Goal: Information Seeking & Learning: Learn about a topic

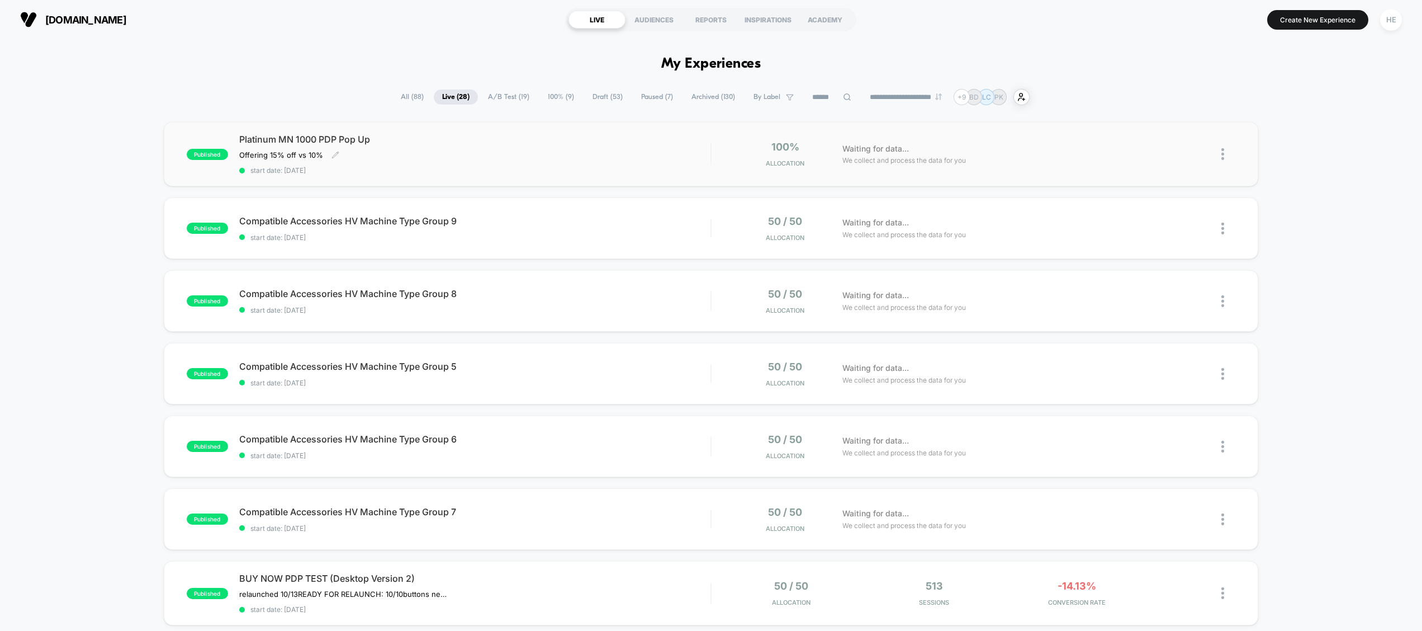
click at [600, 161] on div "Platinum MN 1000 PDP Pop Up Offering 15% off vs 10% Click to edit experience de…" at bounding box center [475, 154] width 472 height 41
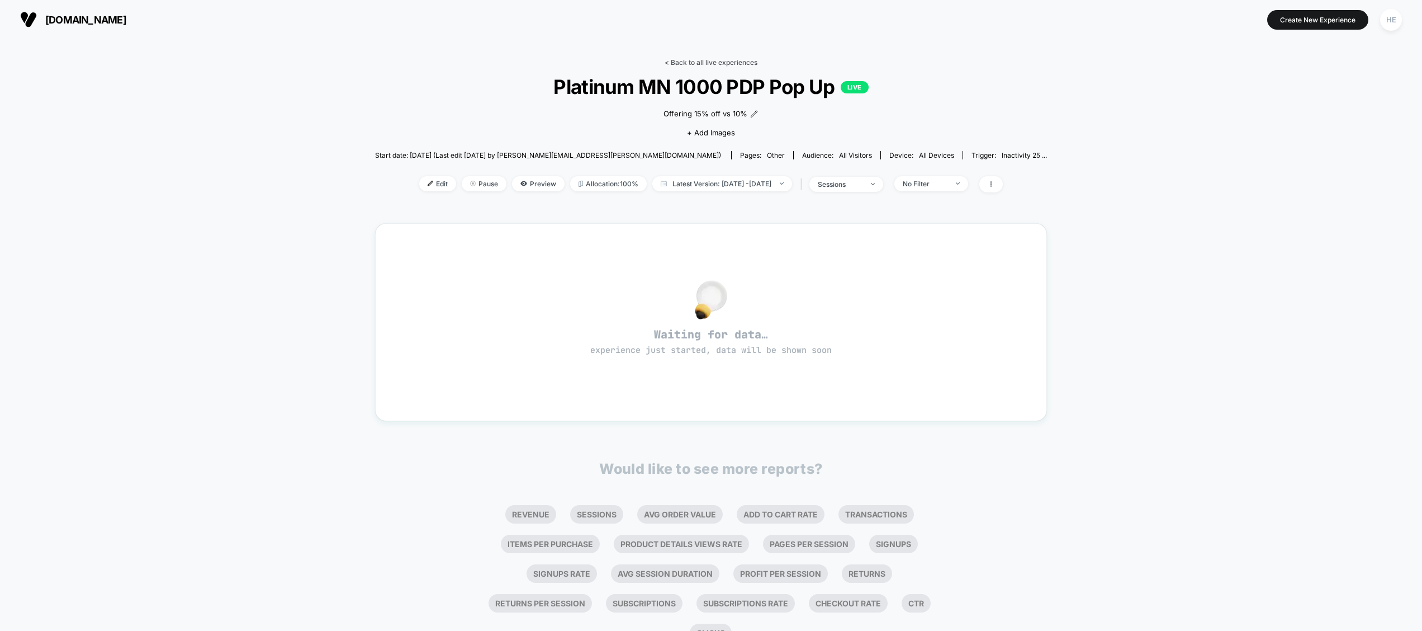
click at [683, 59] on link "< Back to all live experiences" at bounding box center [711, 62] width 93 height 8
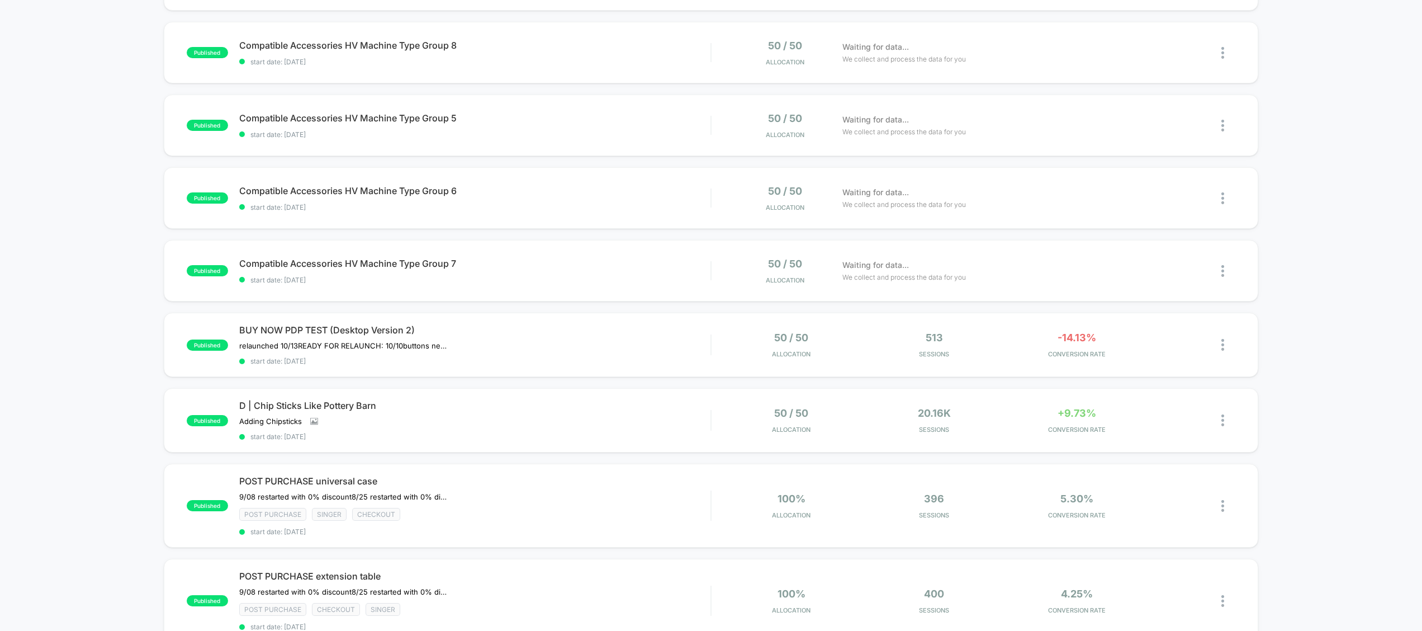
scroll to position [389, 0]
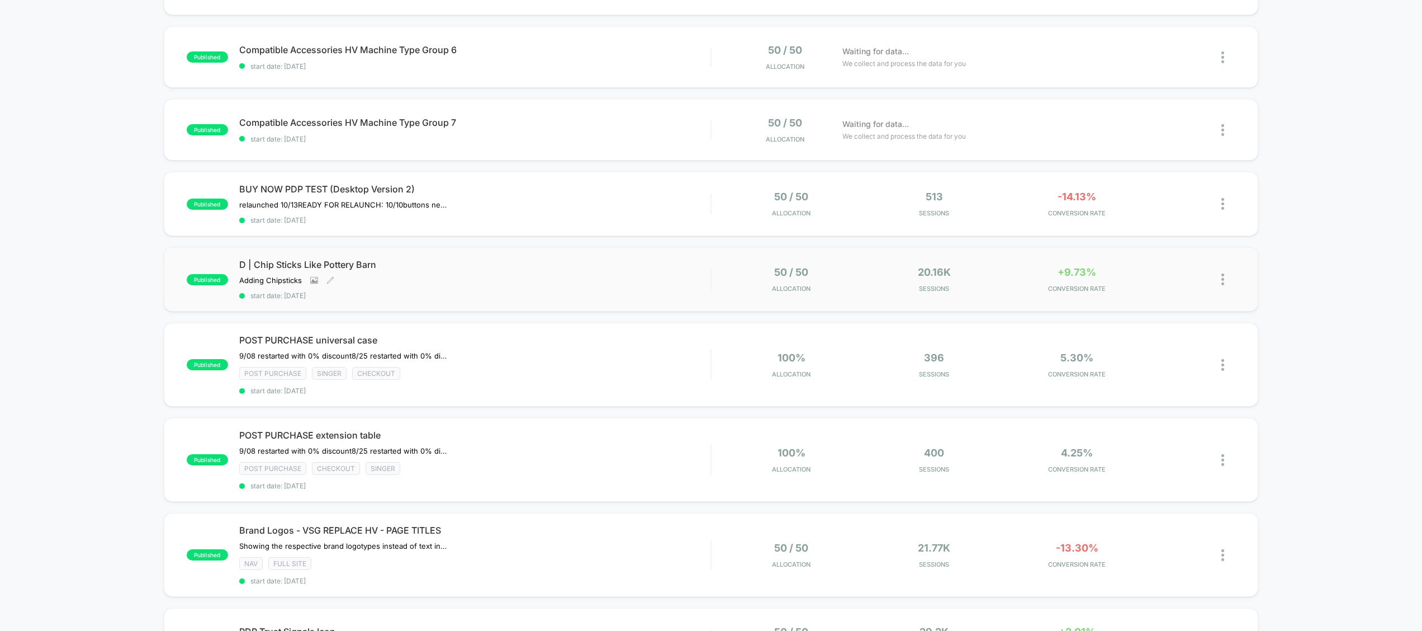
click at [530, 268] on span "D | Chip Sticks Like Pottery Barn" at bounding box center [475, 264] width 472 height 11
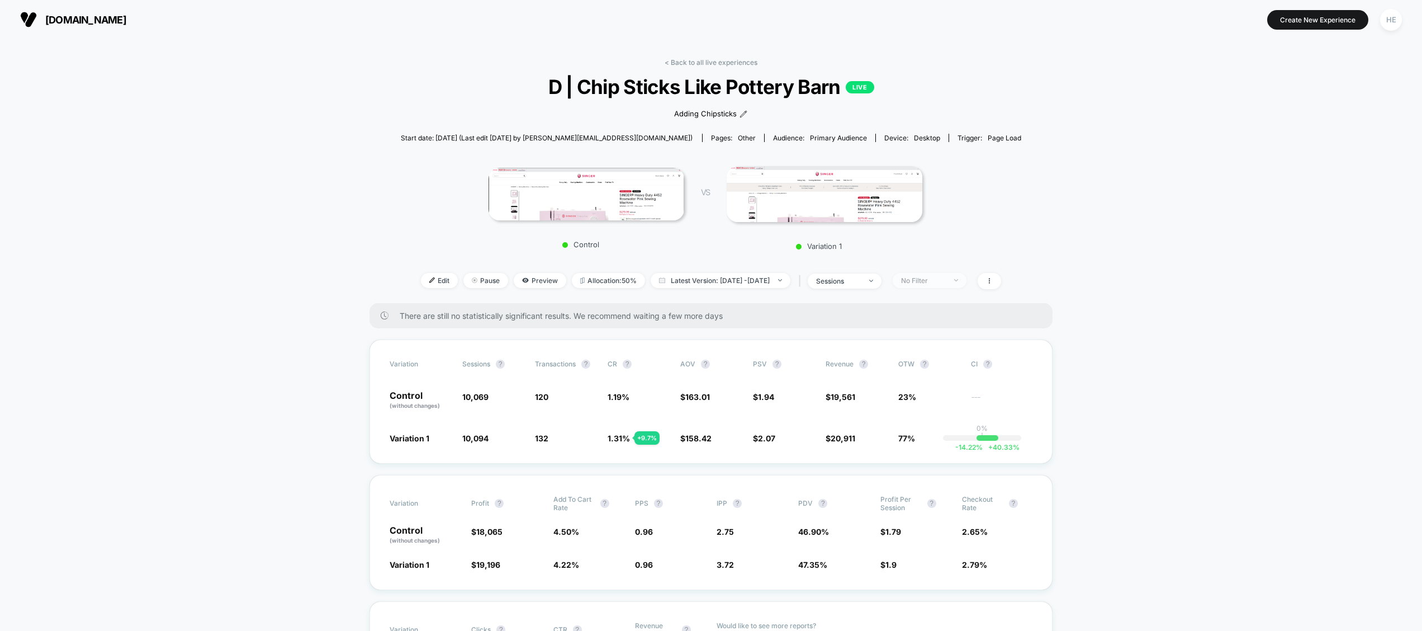
click at [946, 277] on div "No Filter" at bounding box center [923, 280] width 45 height 8
click at [930, 365] on span "Returning Visitors" at bounding box center [943, 366] width 64 height 10
click at [939, 446] on button "Save" at bounding box center [945, 441] width 102 height 18
click at [938, 285] on span "Returning Visitors" at bounding box center [930, 280] width 74 height 15
click at [926, 389] on span "New Visitors" at bounding box center [934, 388] width 46 height 10
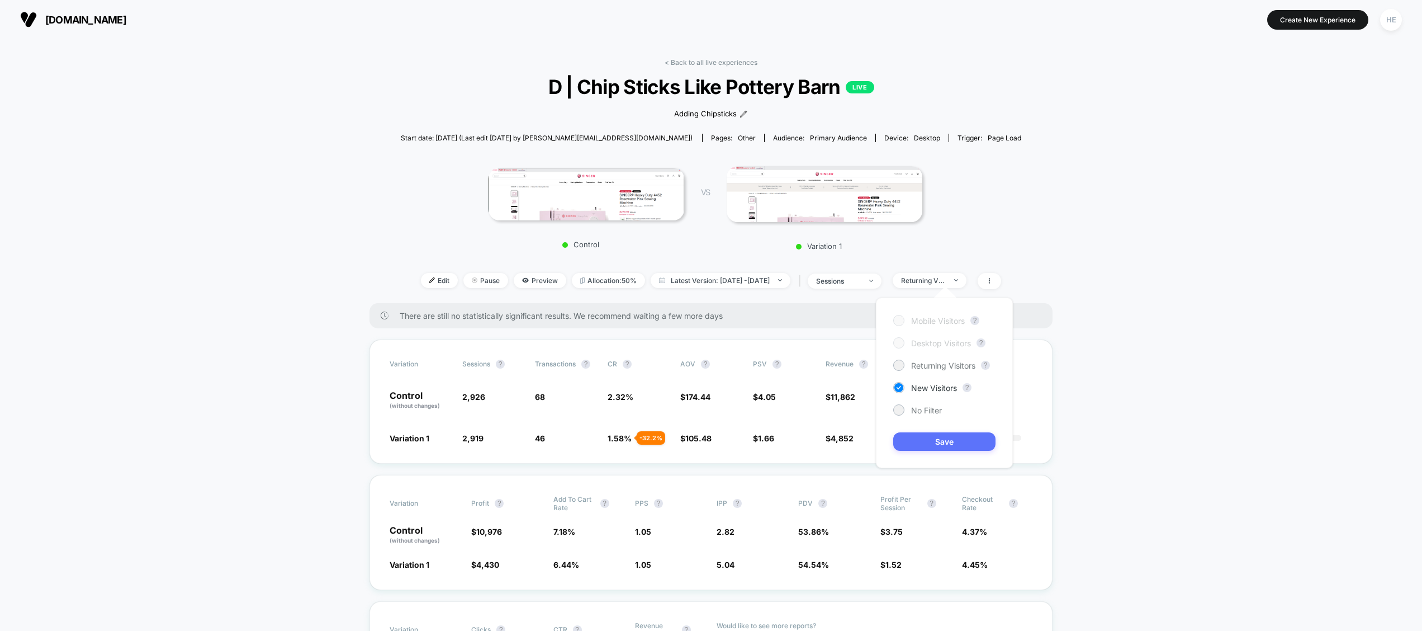
click at [928, 441] on button "Save" at bounding box center [945, 441] width 102 height 18
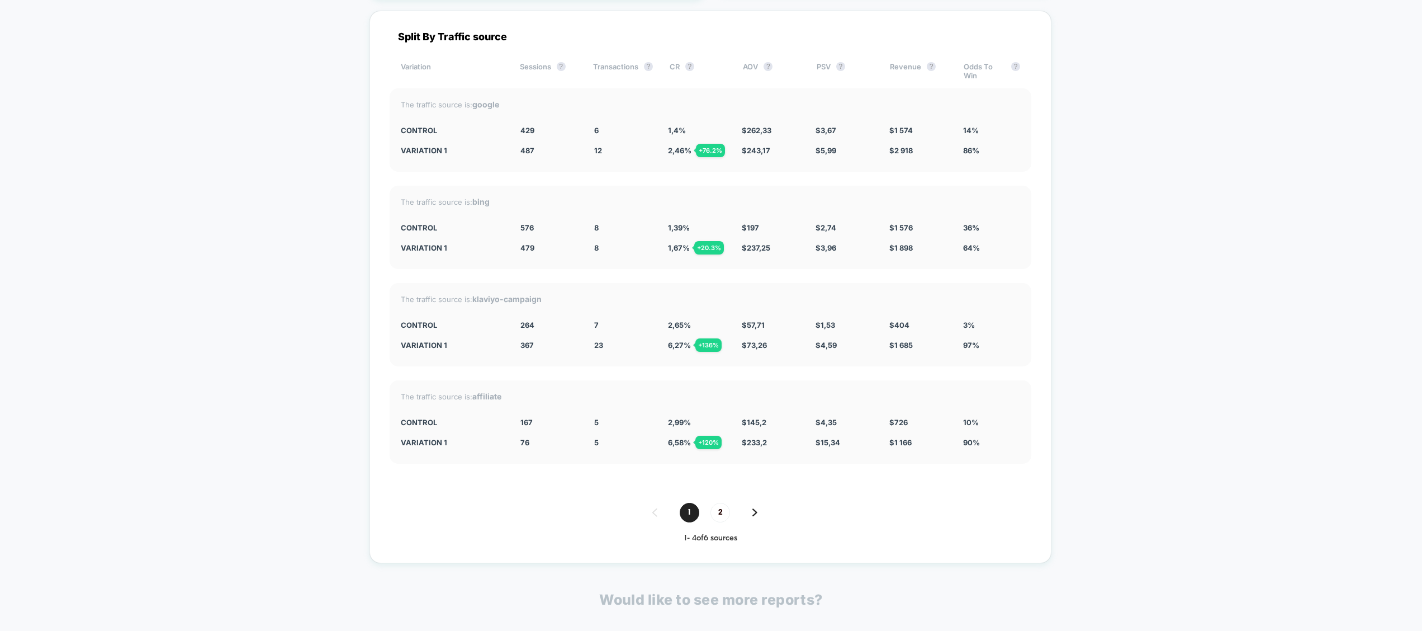
scroll to position [3944, 0]
click at [721, 512] on span "2" at bounding box center [721, 510] width 20 height 20
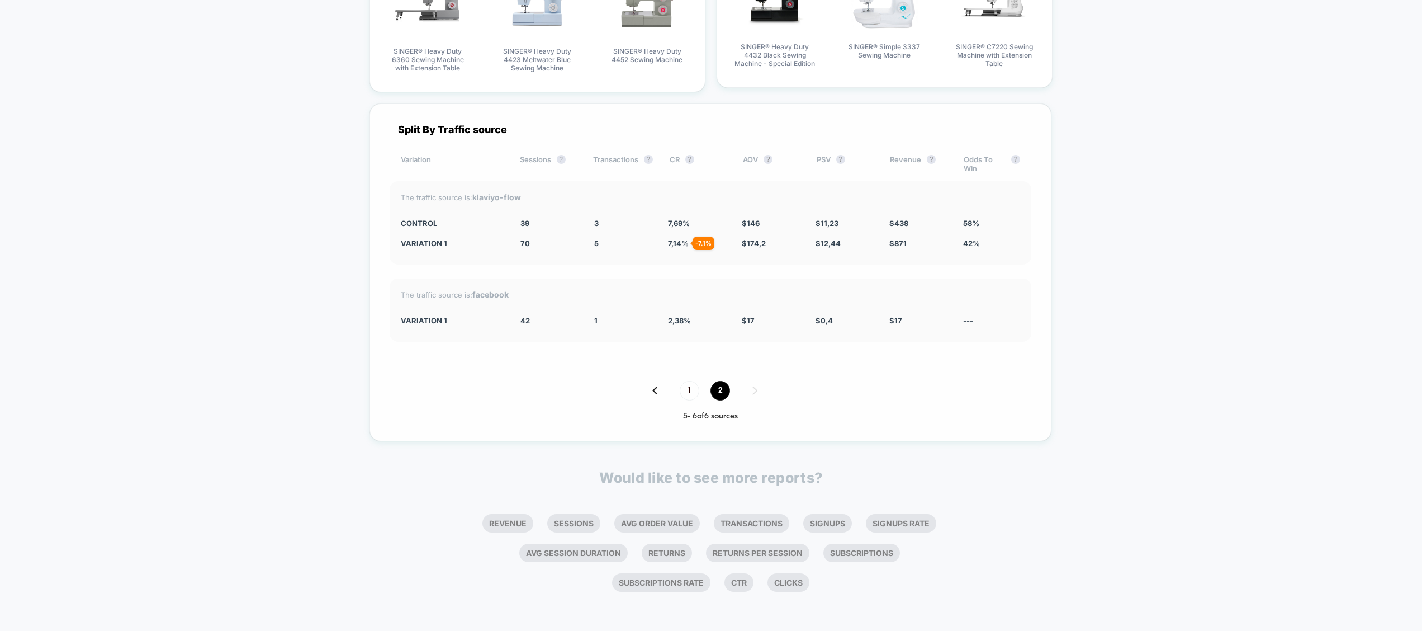
scroll to position [3850, 0]
click at [687, 387] on span "1" at bounding box center [690, 391] width 20 height 20
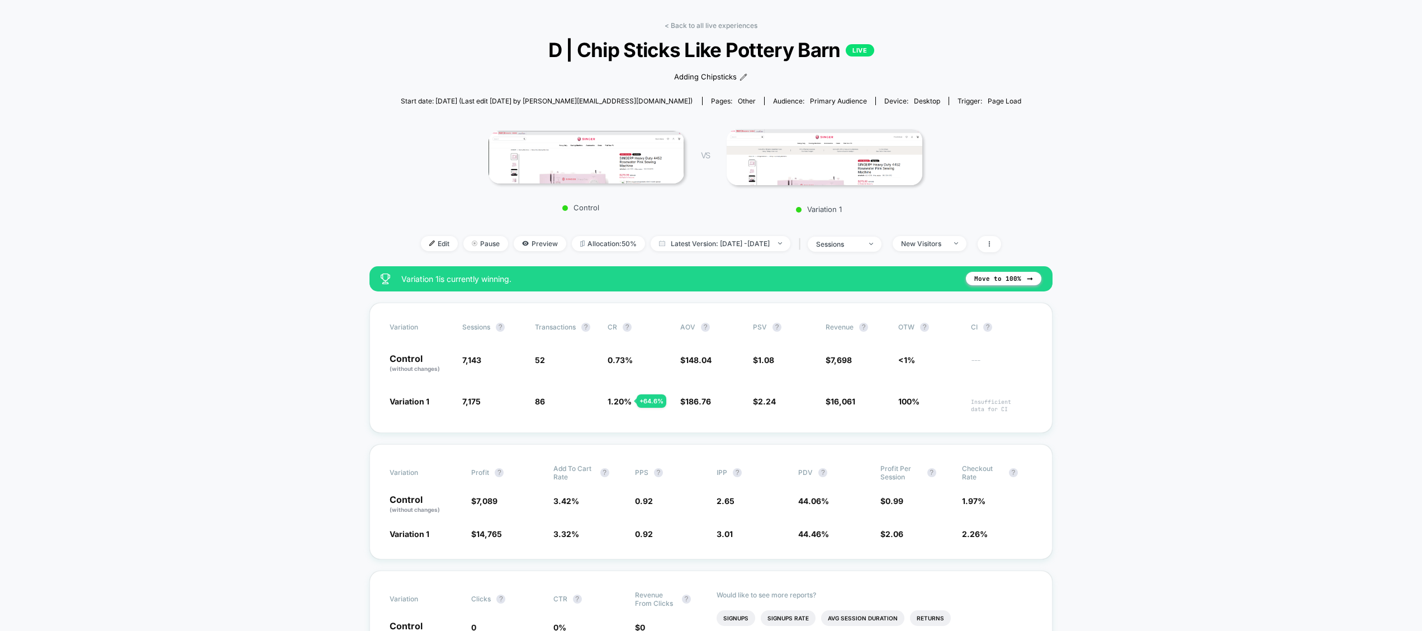
scroll to position [0, 0]
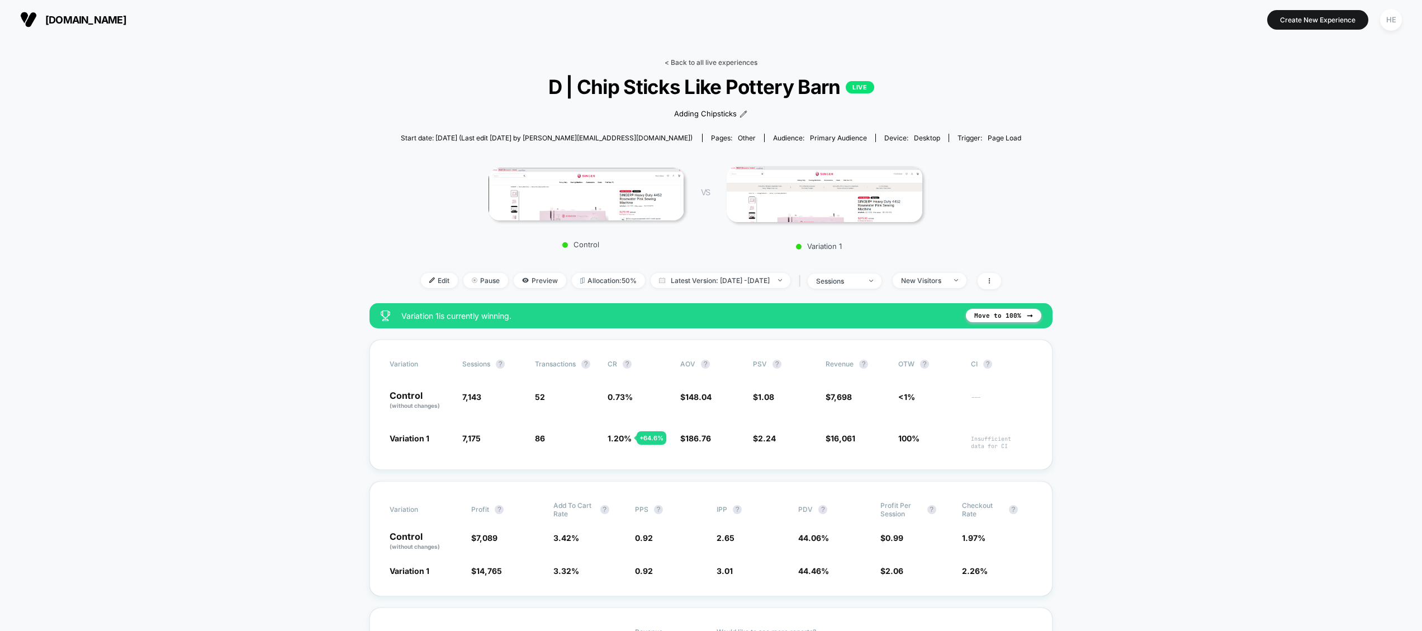
click at [684, 63] on link "< Back to all live experiences" at bounding box center [711, 62] width 93 height 8
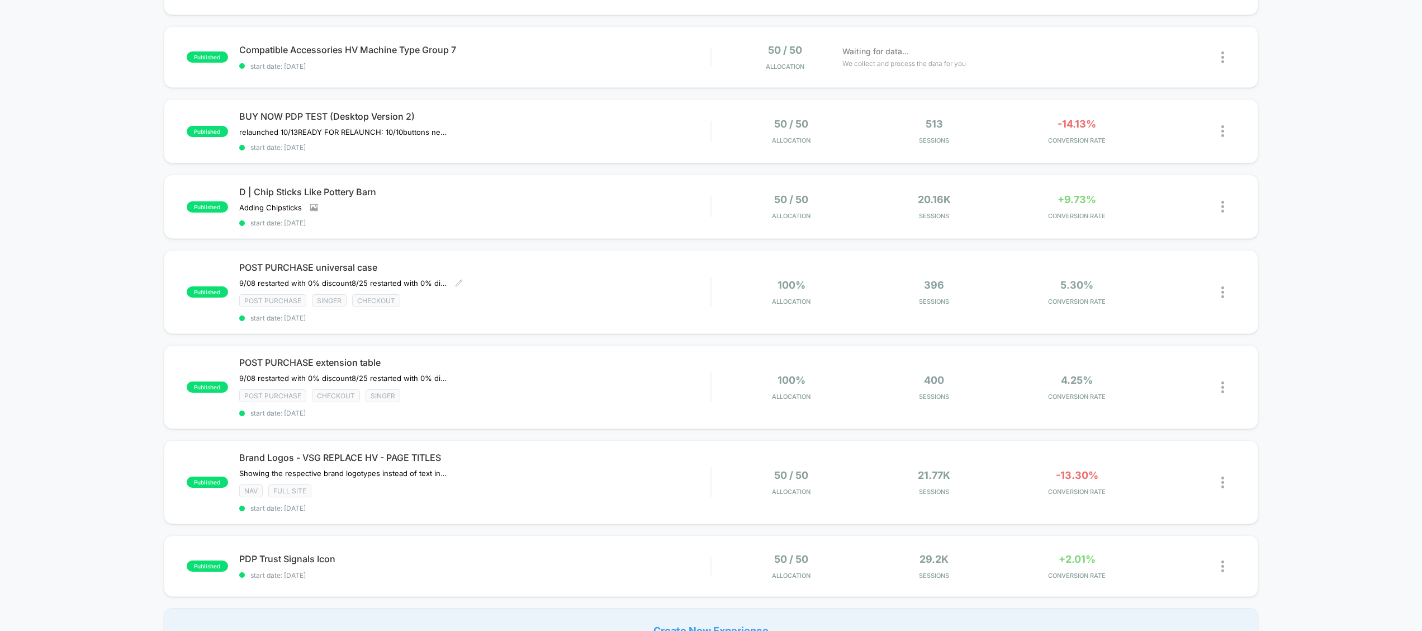
scroll to position [650, 0]
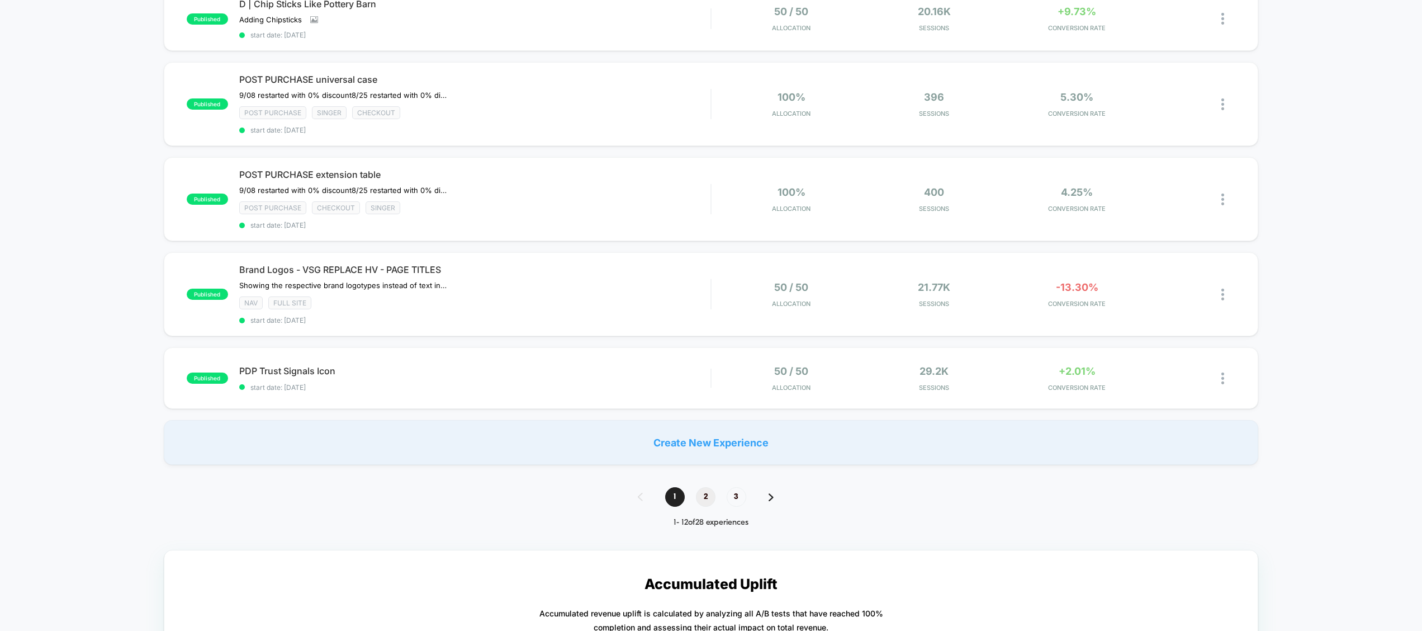
click at [699, 490] on span "2" at bounding box center [706, 497] width 20 height 20
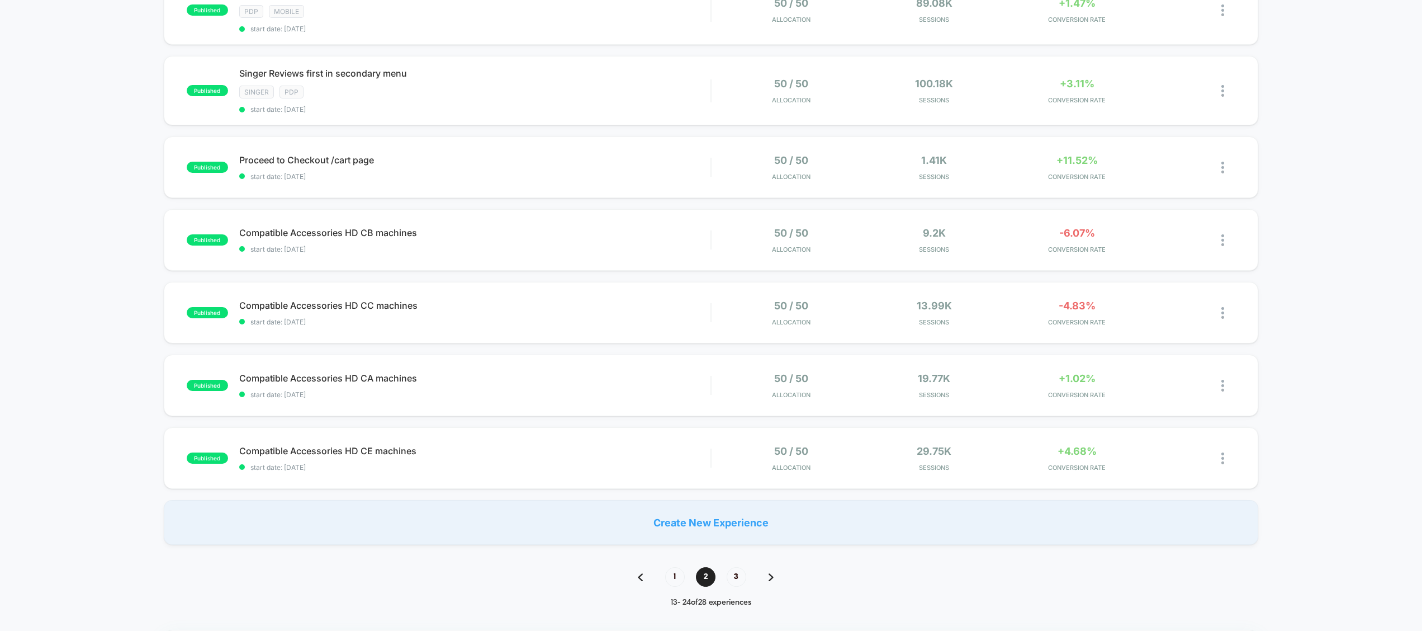
scroll to position [0, 0]
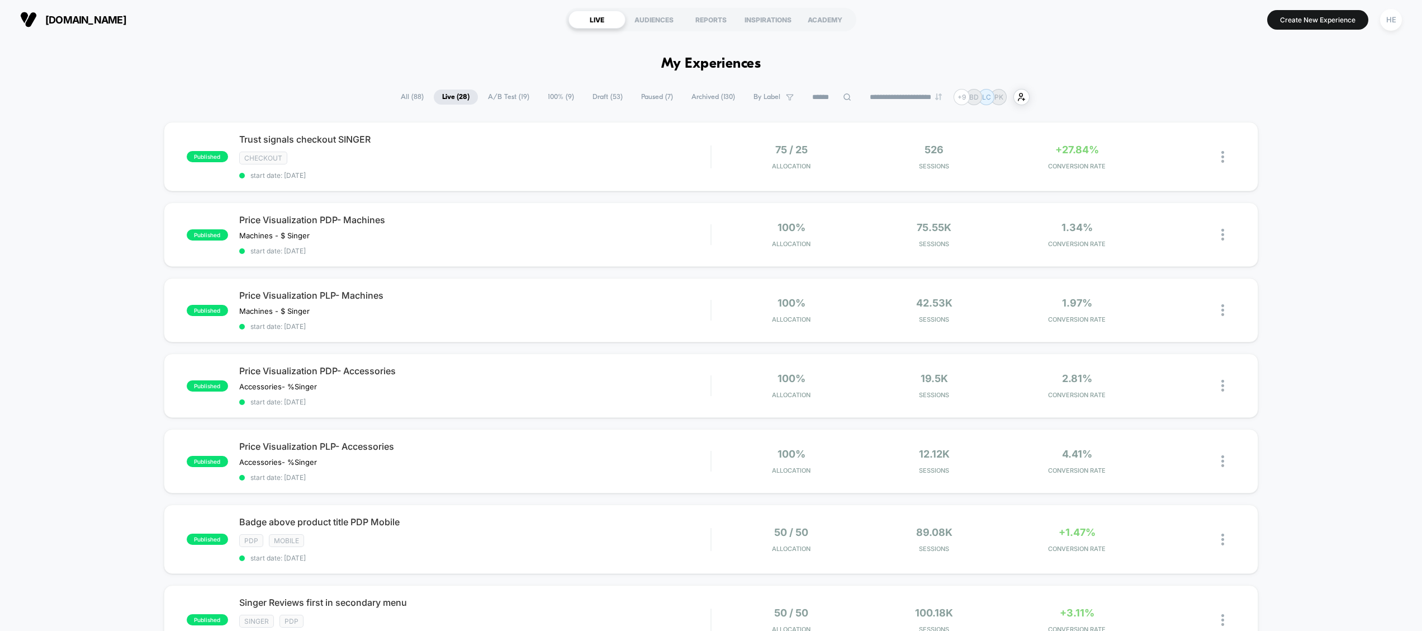
click at [450, 98] on span "Live ( 28 )" at bounding box center [456, 96] width 44 height 15
click at [413, 97] on span "All ( 88 )" at bounding box center [413, 96] width 40 height 15
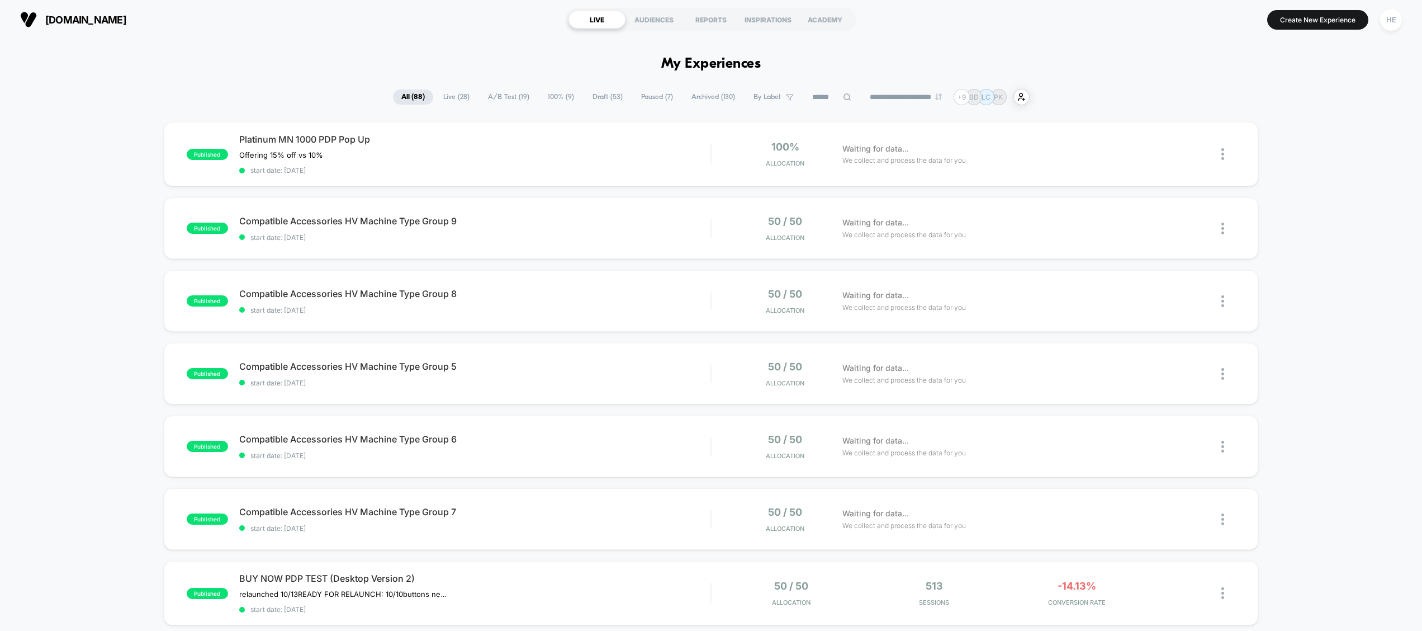
click at [450, 101] on span "Live ( 28 )" at bounding box center [456, 96] width 43 height 15
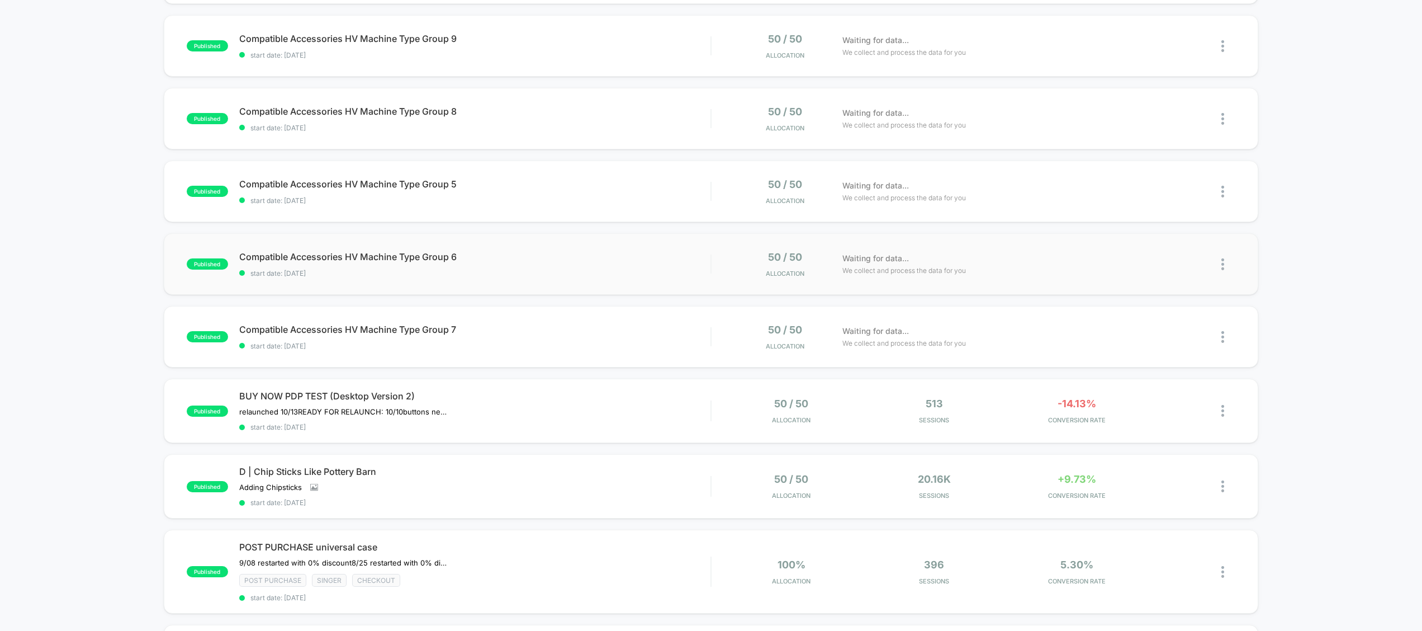
scroll to position [183, 0]
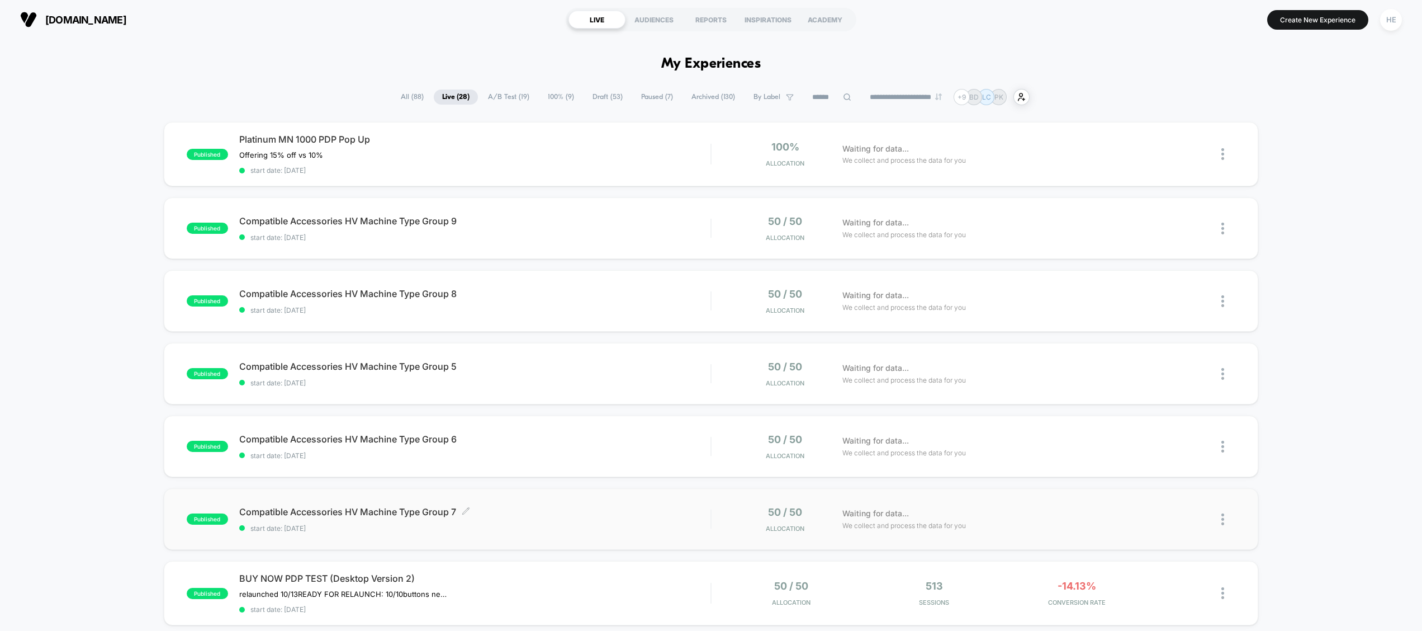
click at [535, 517] on div "Compatible Accessories HV Machine Type Group 7 Click to edit experience details…" at bounding box center [475, 519] width 472 height 26
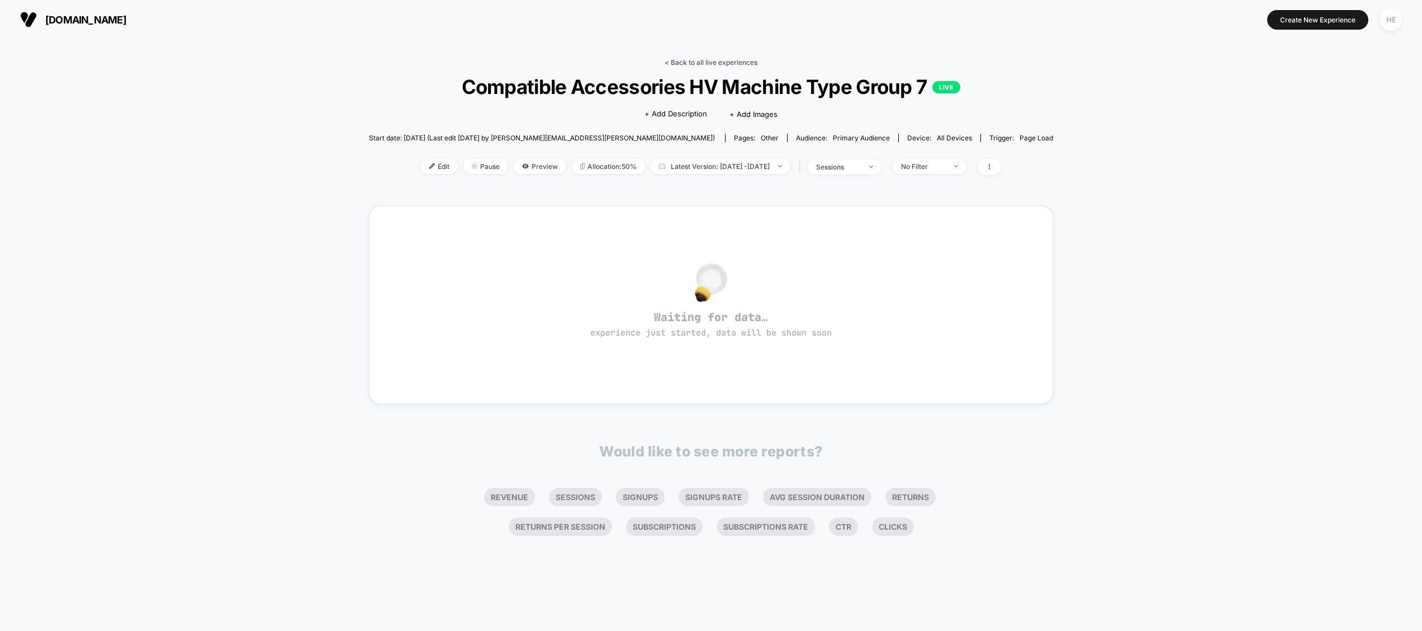
click at [717, 61] on link "< Back to all live experiences" at bounding box center [711, 62] width 93 height 8
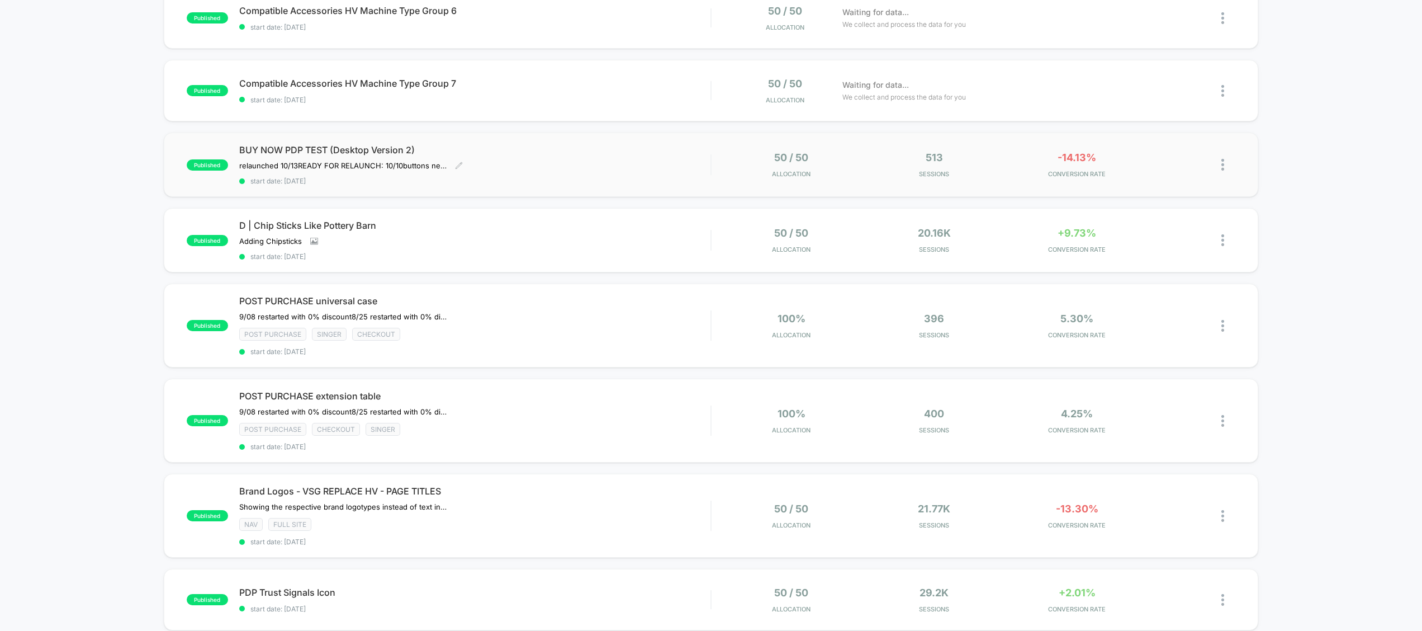
scroll to position [429, 0]
click at [1010, 502] on div "-13.30% CONVERSION RATE" at bounding box center [1078, 515] width 138 height 26
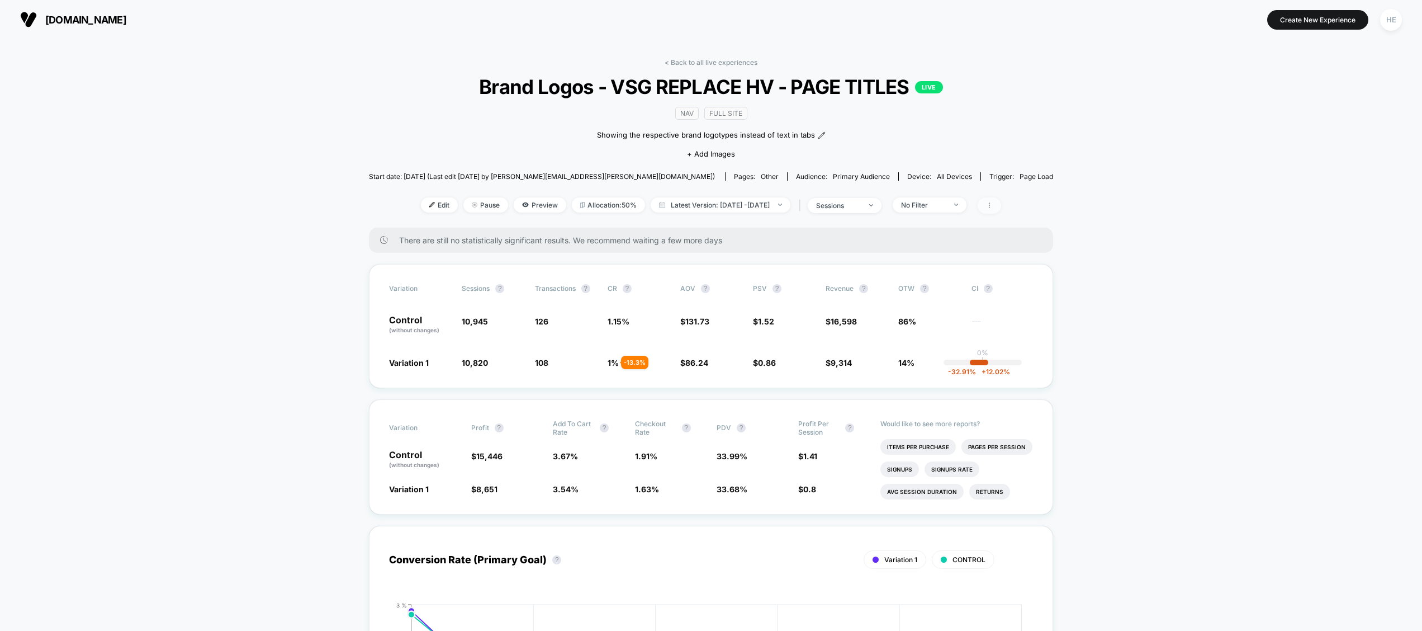
click at [1001, 200] on span at bounding box center [989, 205] width 23 height 16
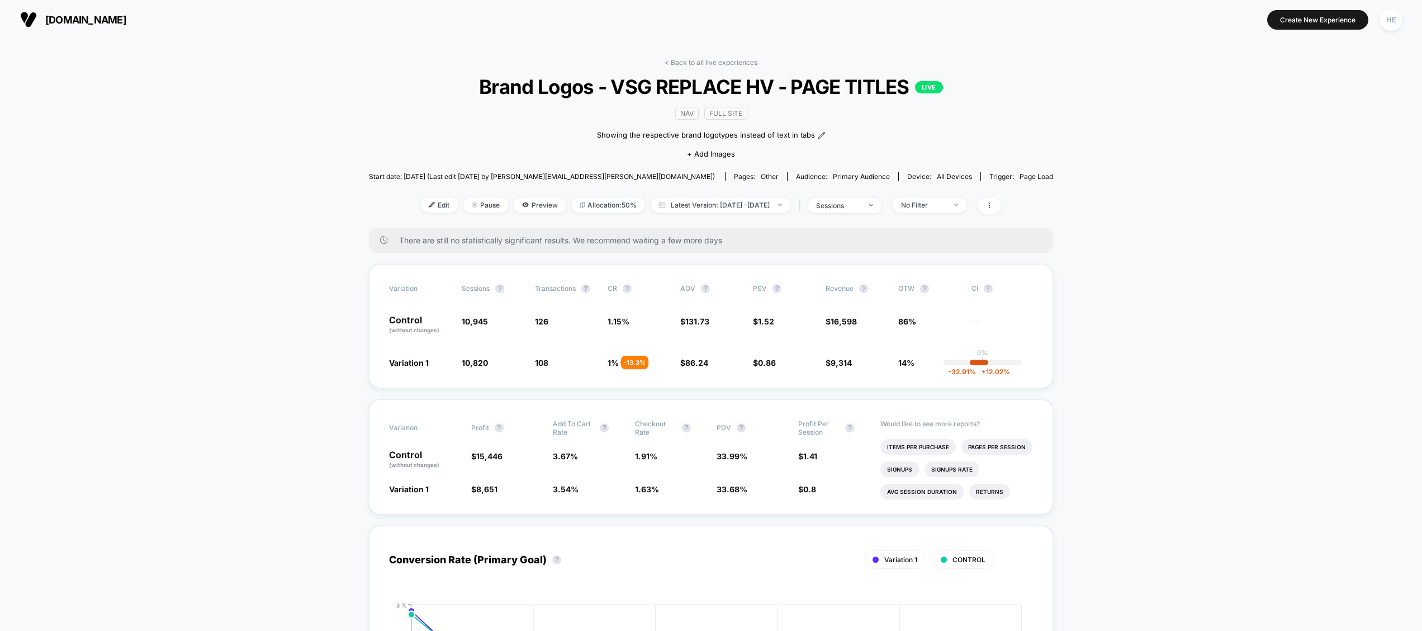
click at [694, 62] on link "< Back to all live experiences" at bounding box center [711, 62] width 93 height 8
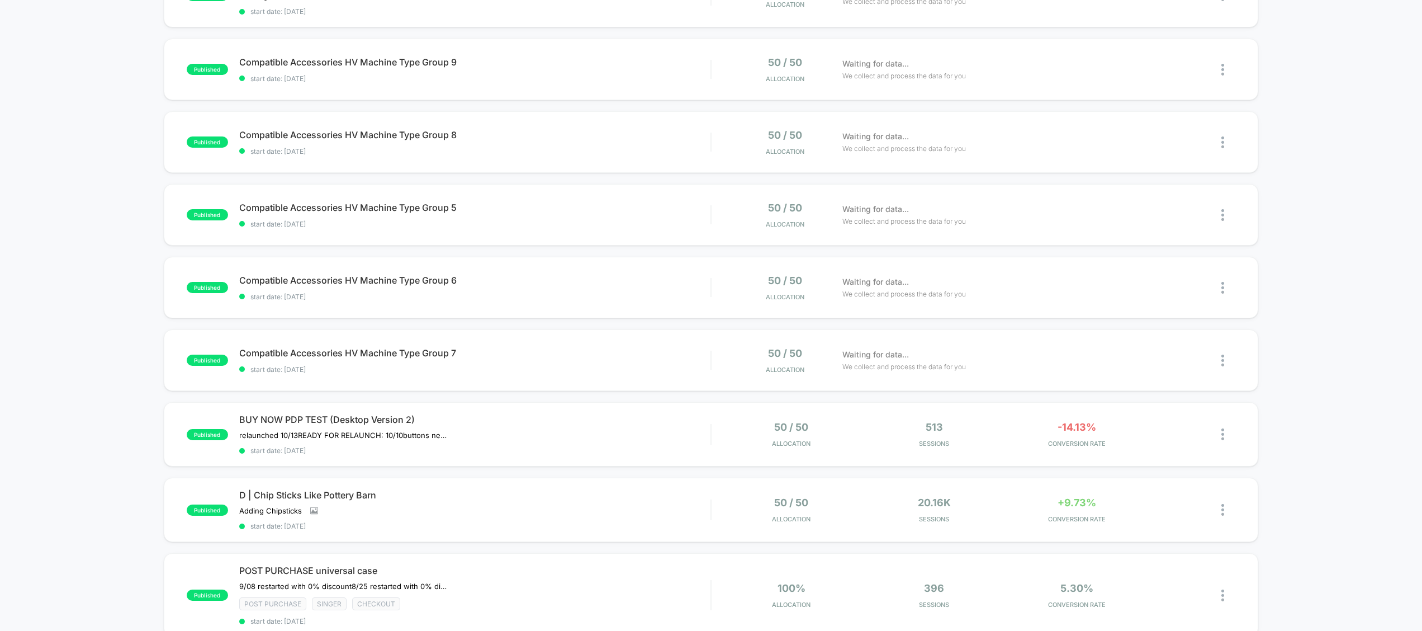
scroll to position [416, 0]
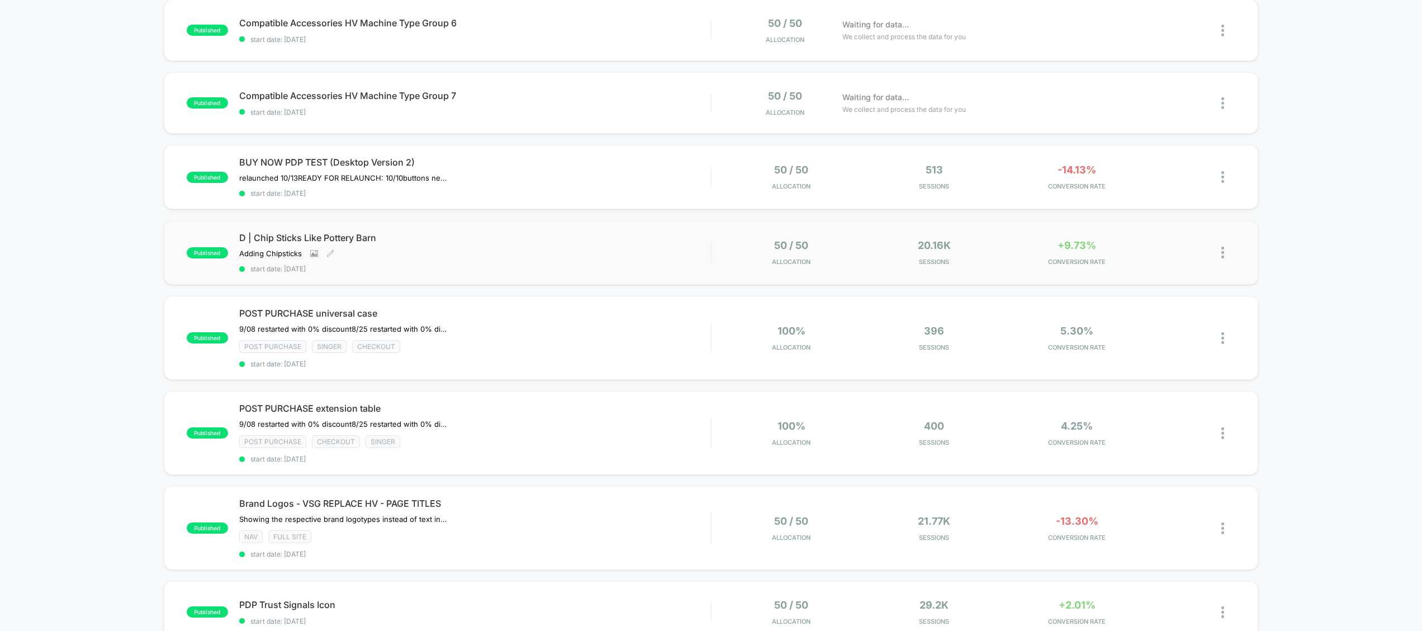
click at [605, 251] on div "D | Chip Sticks Like Pottery Barn Adding Chipsticks Click to view images Click …" at bounding box center [475, 252] width 472 height 41
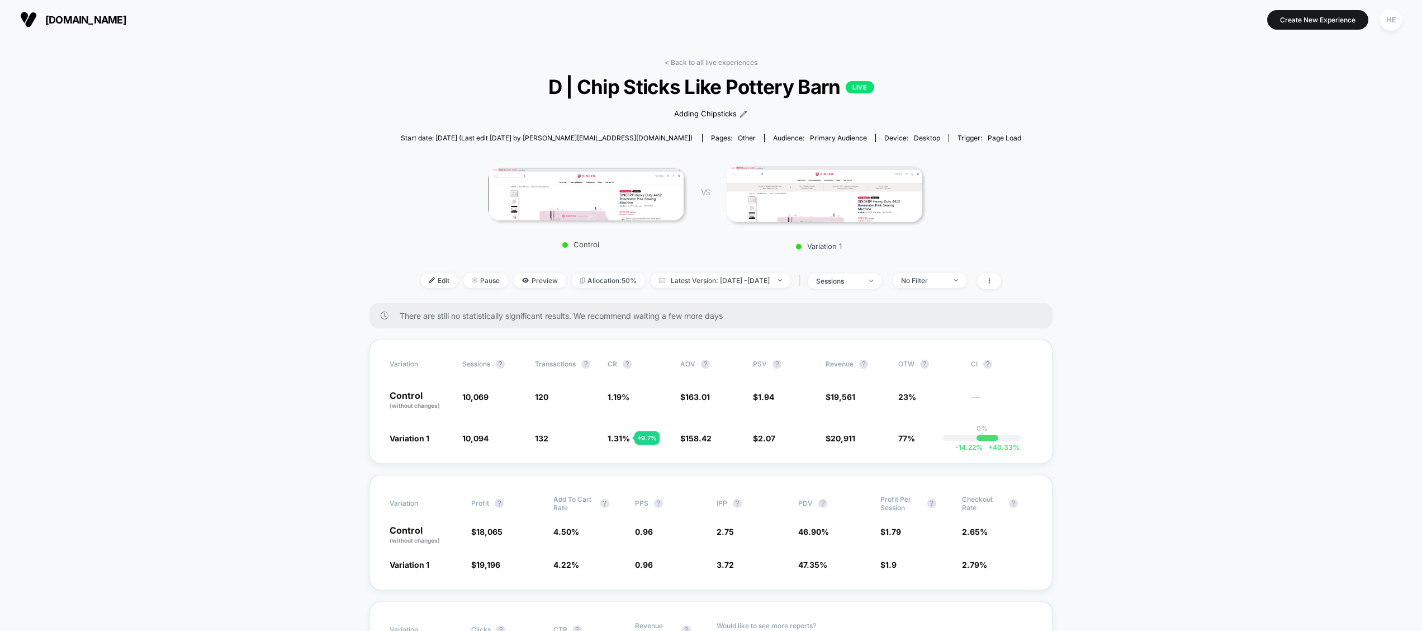
click at [681, 59] on link "< Back to all live experiences" at bounding box center [711, 62] width 93 height 8
